Goal: Find specific page/section: Find specific page/section

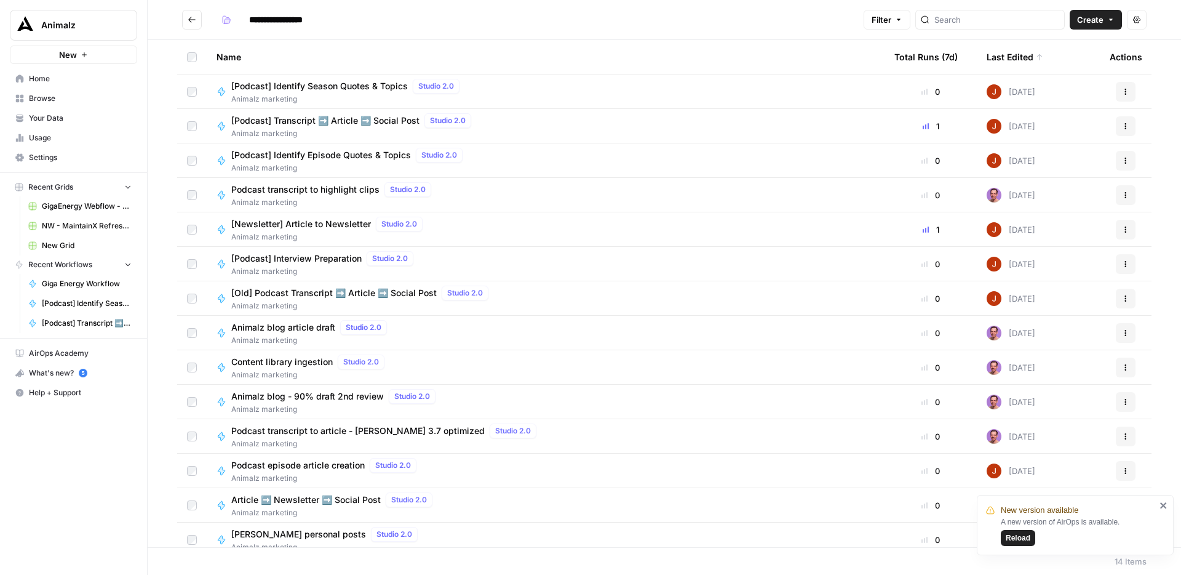
click at [1024, 533] on span "Reload" at bounding box center [1018, 537] width 25 height 11
